Goal: Information Seeking & Learning: Learn about a topic

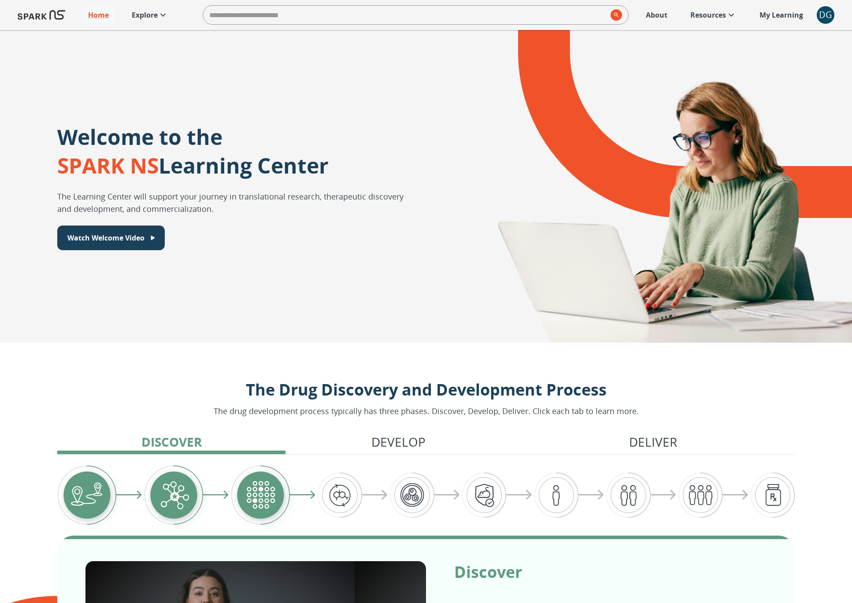
click at [835, 13] on div "Home Explore ​ About Resources My Learning + DG 0" at bounding box center [426, 15] width 852 height 30
click at [833, 15] on div "DG" at bounding box center [826, 15] width 18 height 18
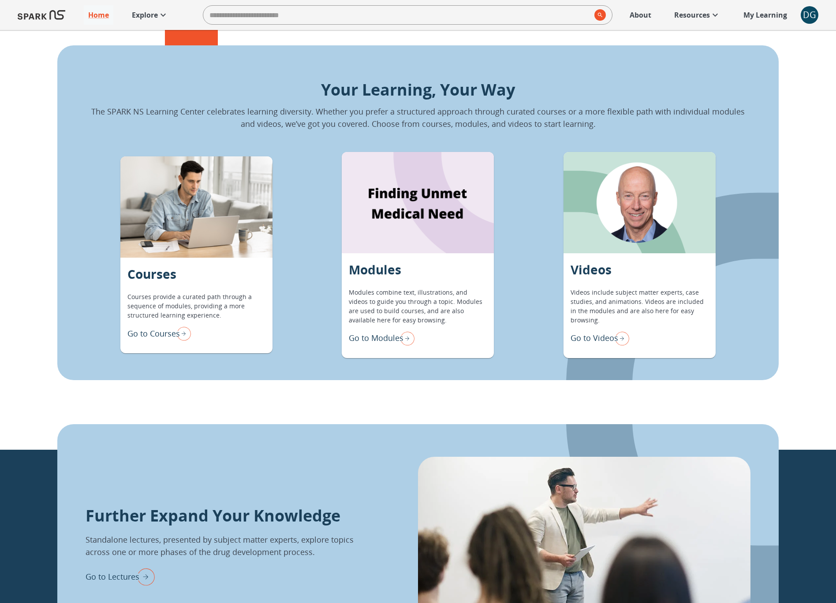
scroll to position [734, 0]
click at [375, 336] on p "Go to Modules" at bounding box center [376, 338] width 55 height 12
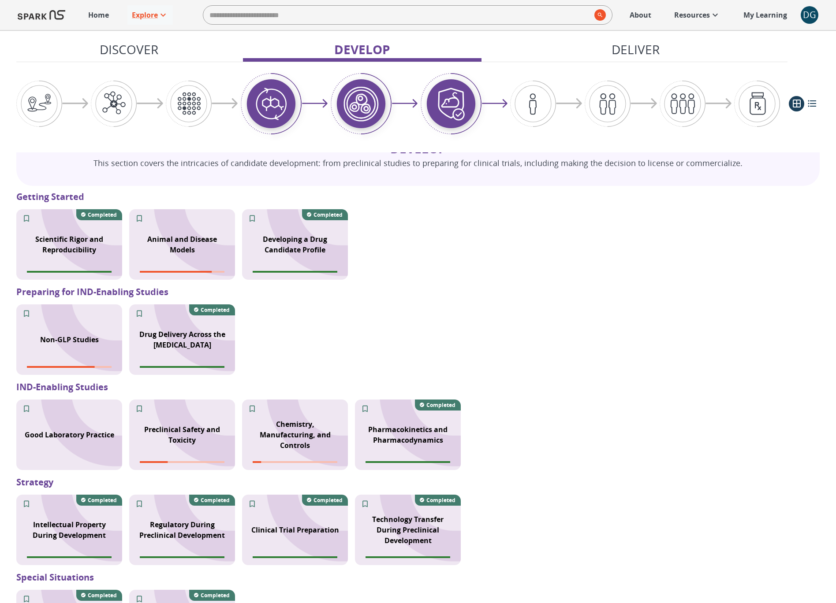
scroll to position [588, 0]
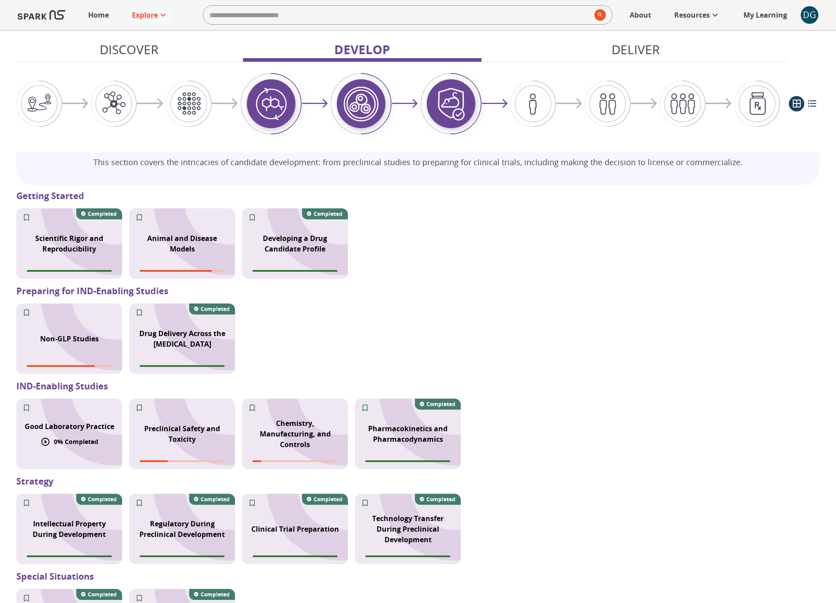
click at [72, 426] on p "Good Laboratory Practice" at bounding box center [69, 426] width 89 height 11
